Goal: Task Accomplishment & Management: Complete application form

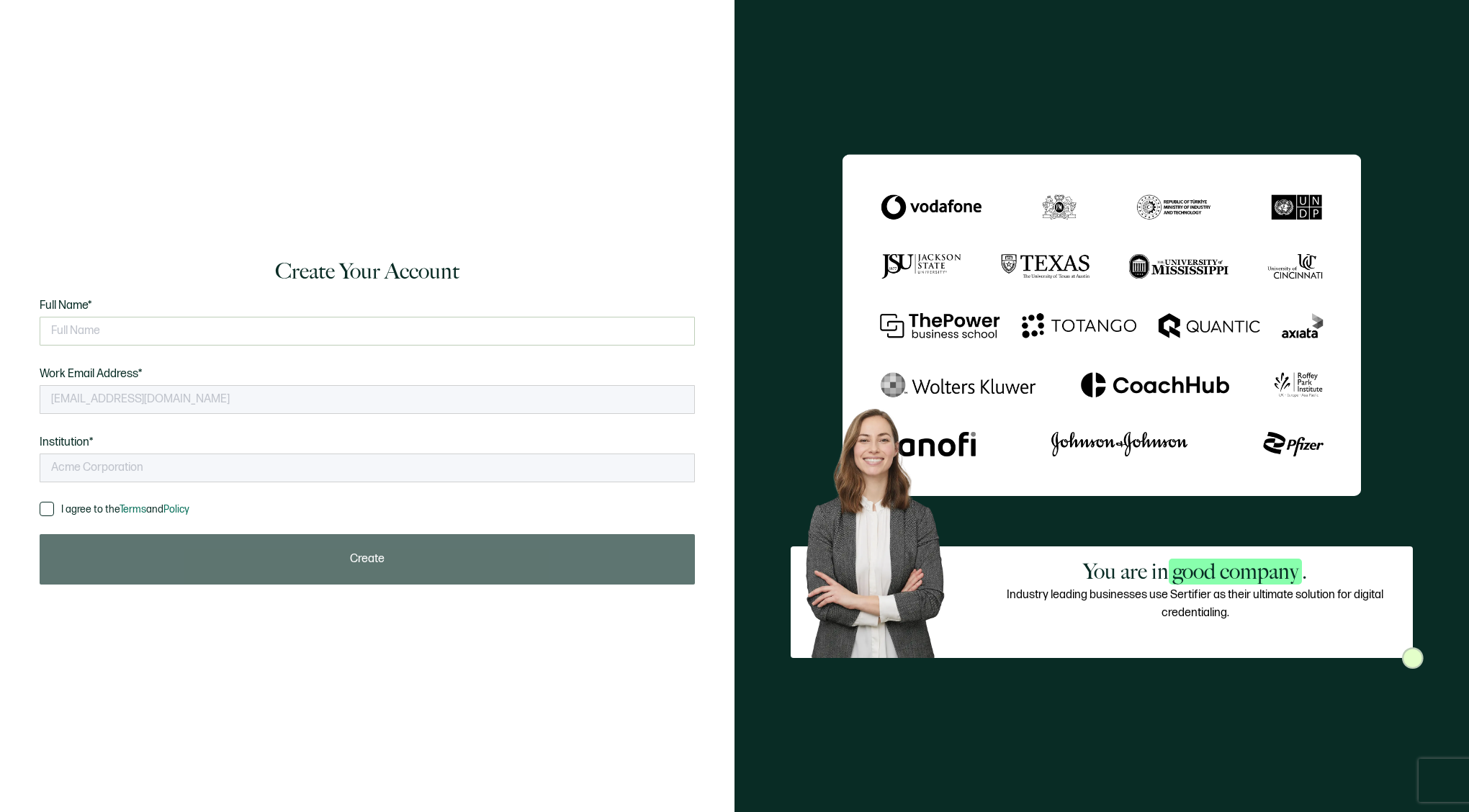
type input "NATP"
click at [297, 331] on input "text" at bounding box center [367, 331] width 655 height 29
type input "[PERSON_NAME]"
click at [50, 512] on span at bounding box center [47, 509] width 15 height 15
click at [54, 502] on input "I agree to the Terms and Policy" at bounding box center [54, 502] width 0 height 0
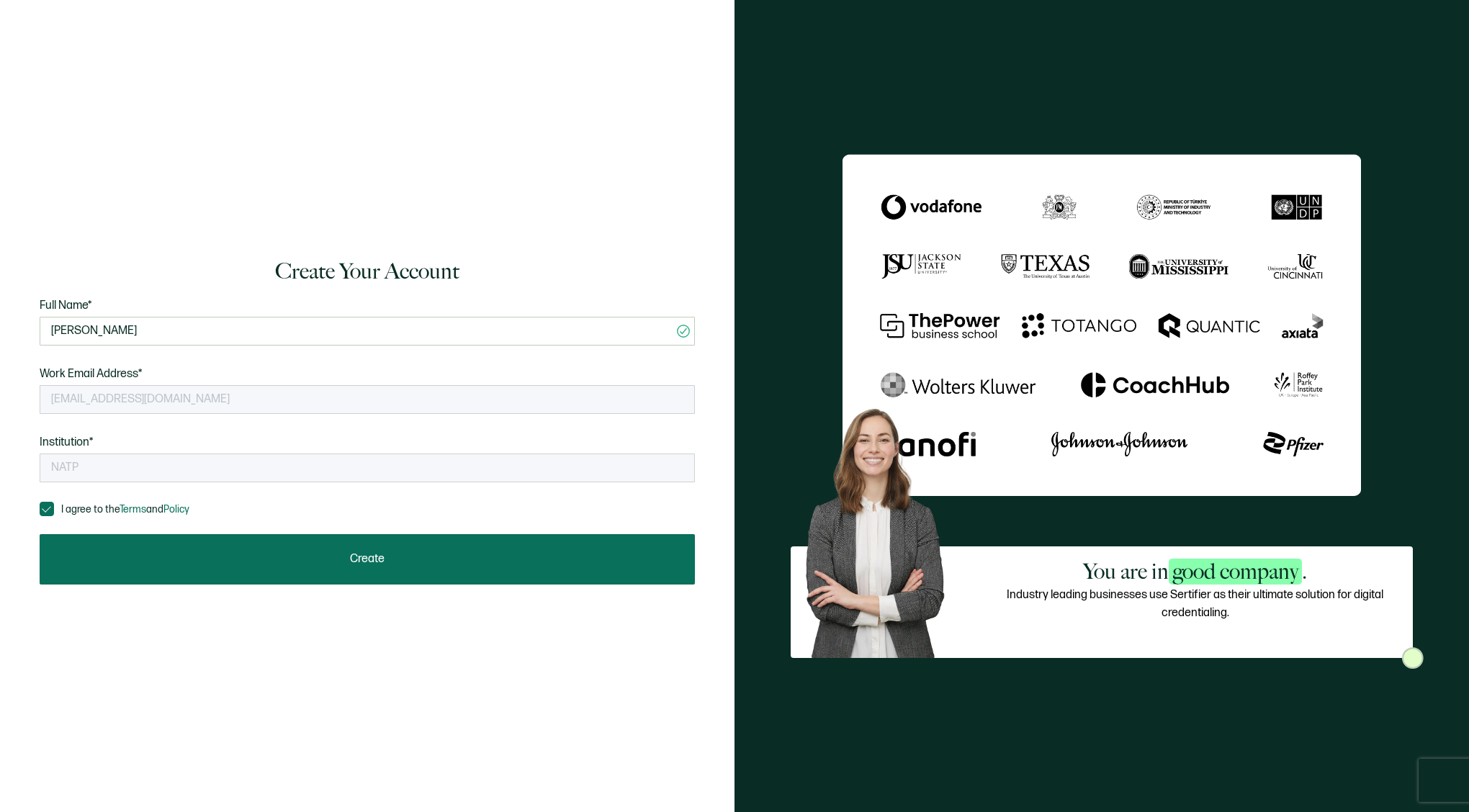
click at [187, 566] on button "Create" at bounding box center [367, 559] width 655 height 50
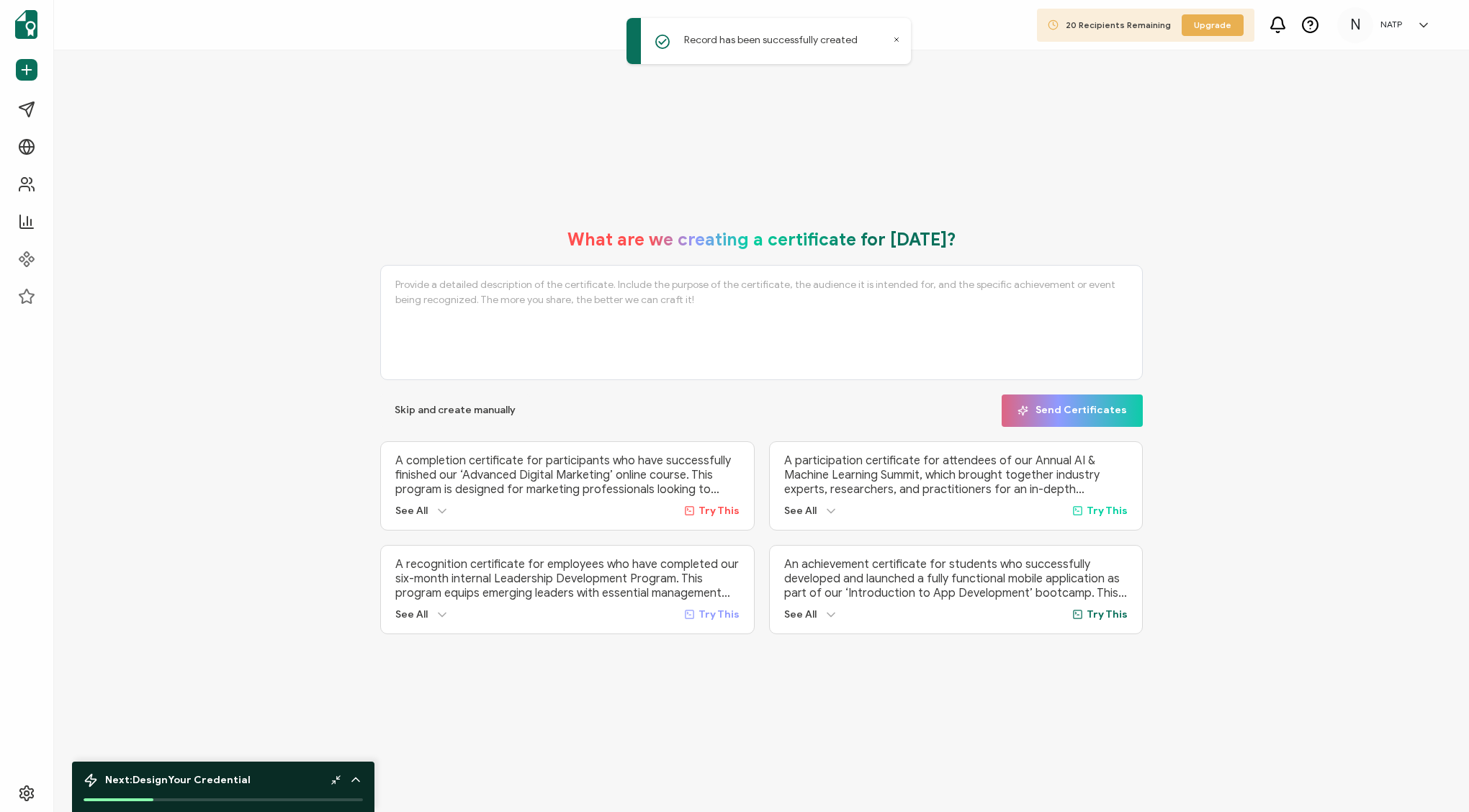
click at [333, 95] on div "What are we creating a certificate for [DATE]? Skip and create manually Send Ce…" at bounding box center [761, 431] width 1415 height 762
click at [895, 39] on icon at bounding box center [896, 40] width 7 height 7
